Goal: Information Seeking & Learning: Learn about a topic

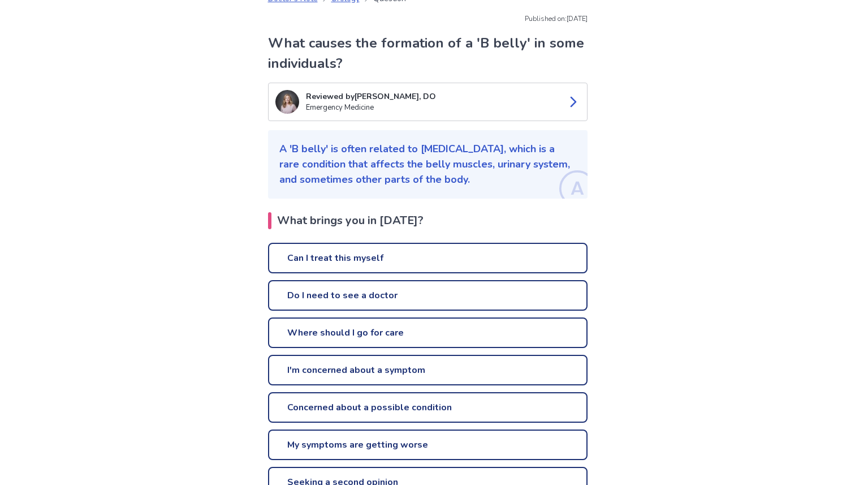
scroll to position [64, 0]
click at [350, 252] on link "Can I treat this myself" at bounding box center [428, 257] width 320 height 31
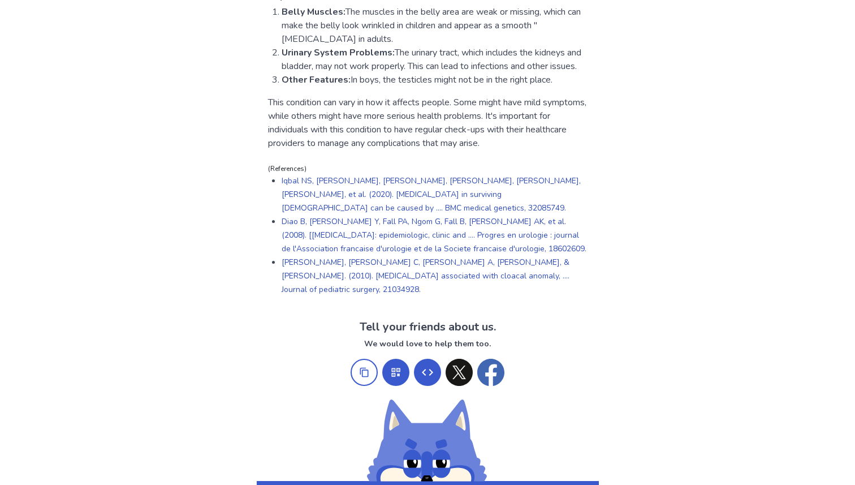
scroll to position [638, 0]
